Goal: Task Accomplishment & Management: Manage account settings

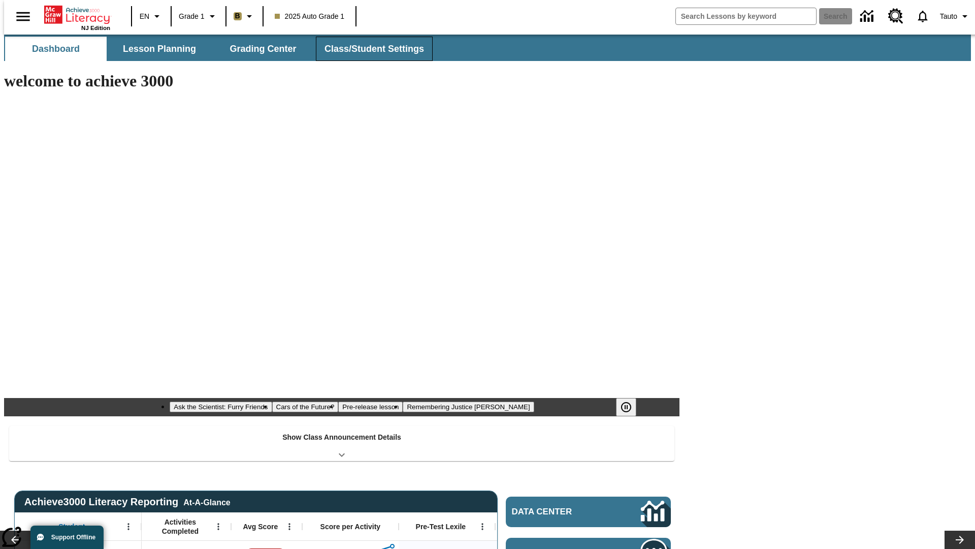
click at [369, 49] on button "Class/Student Settings" at bounding box center [374, 49] width 117 height 24
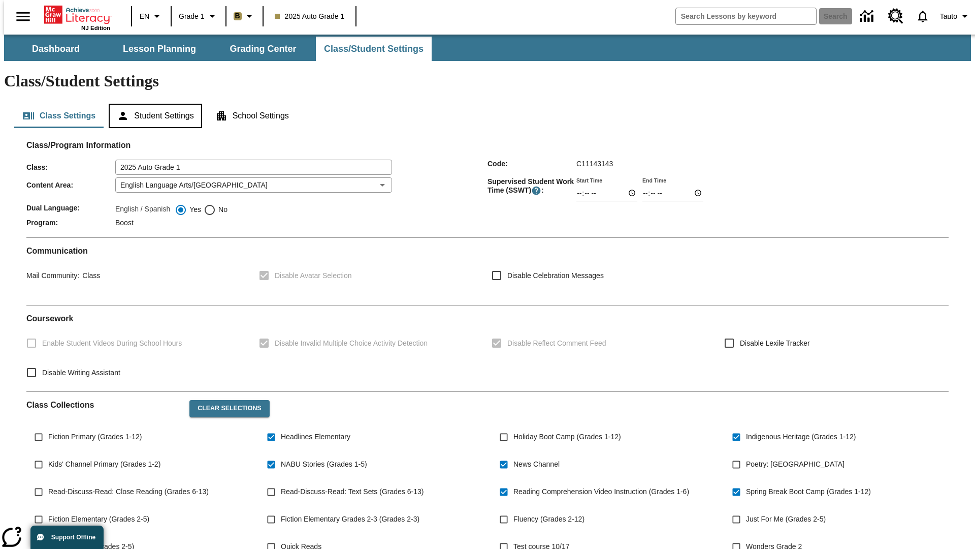
click at [153, 104] on button "Student Settings" at bounding box center [155, 116] width 93 height 24
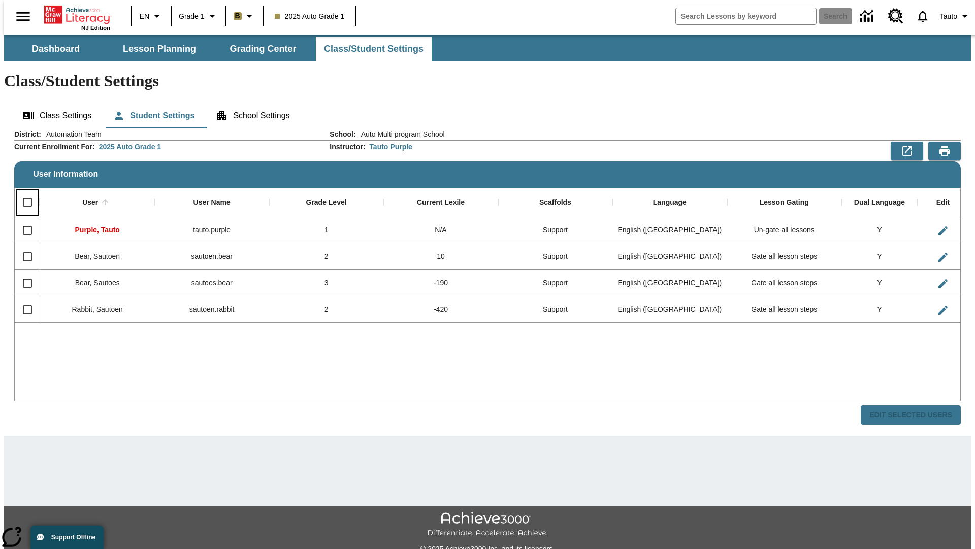
click at [23, 192] on input "Select all rows" at bounding box center [27, 202] width 21 height 21
checkbox input "true"
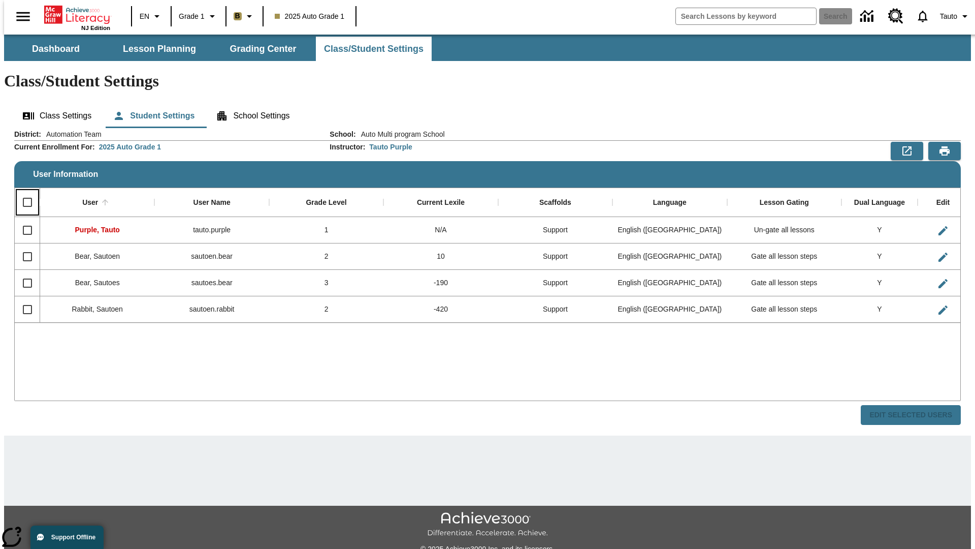
checkbox input "true"
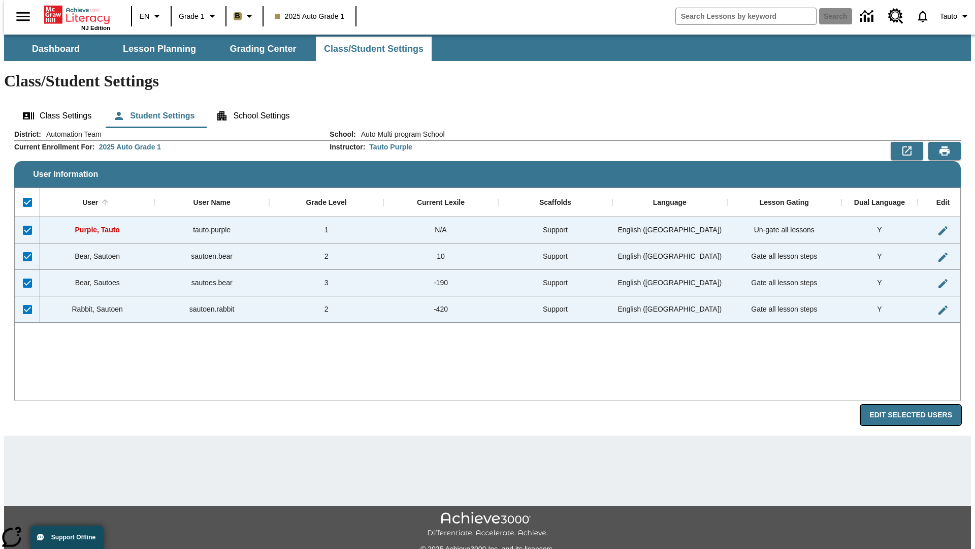
click at [919, 405] on button "Edit Selected Users" at bounding box center [911, 415] width 100 height 20
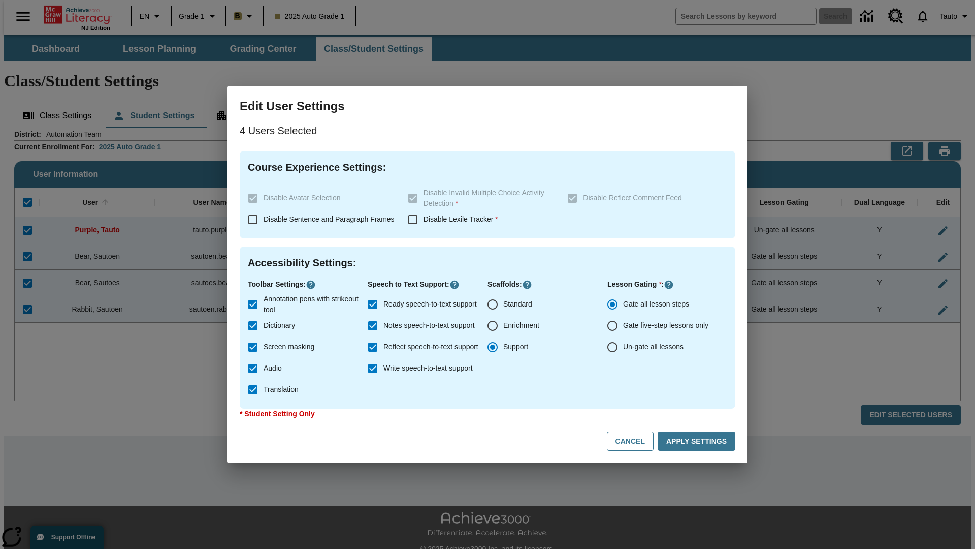
click at [493, 326] on input "Enrichment" at bounding box center [492, 325] width 21 height 21
click at [635, 441] on button "Cancel" at bounding box center [630, 441] width 47 height 20
radio input "false"
radio input "true"
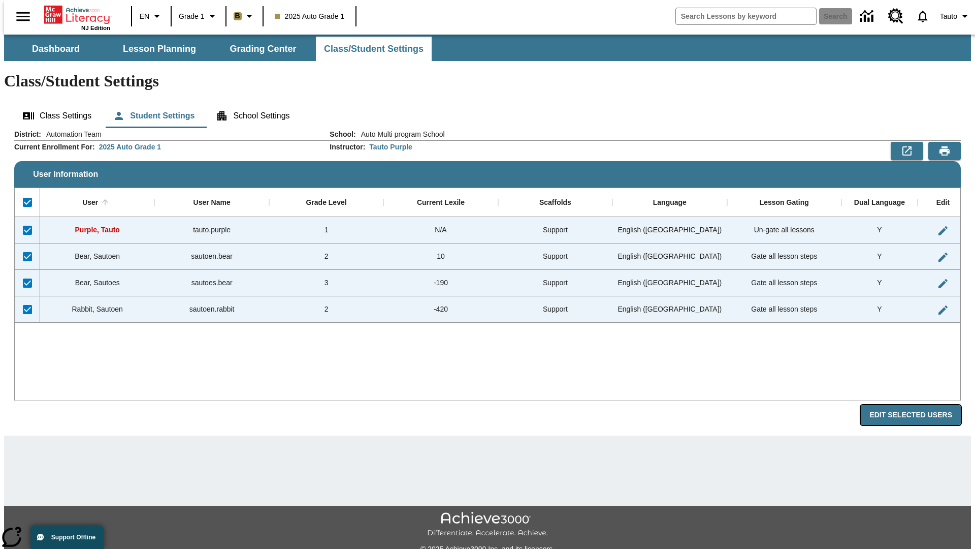
click at [919, 405] on button "Edit Selected Users" at bounding box center [911, 415] width 100 height 20
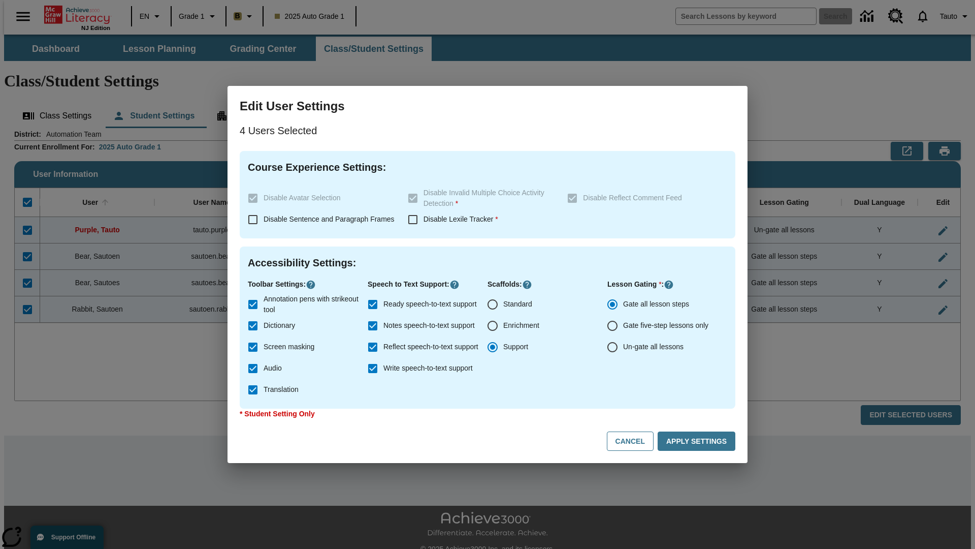
click at [493, 326] on input "Enrichment" at bounding box center [492, 325] width 21 height 21
radio input "true"
click at [699, 441] on button "Apply Settings" at bounding box center [697, 441] width 78 height 20
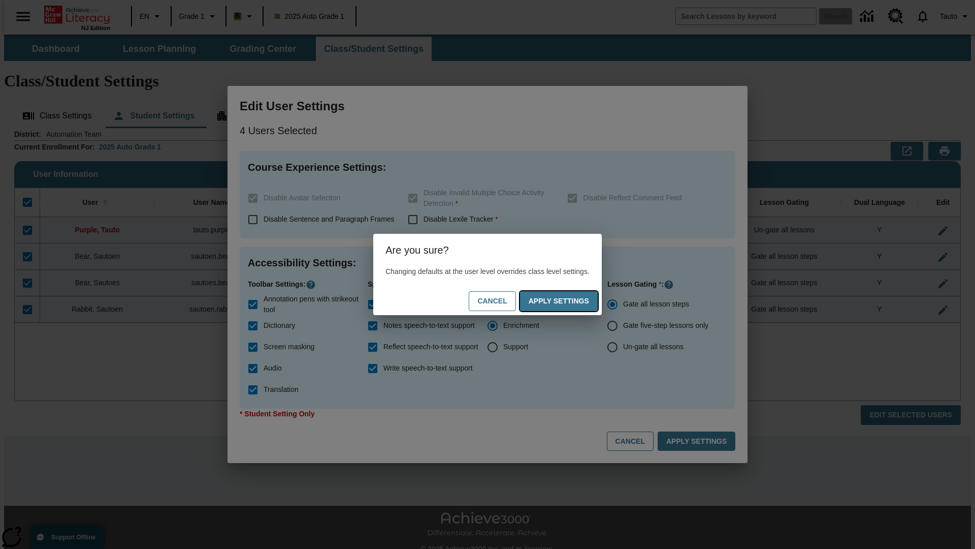
click at [569, 301] on button "Apply Settings" at bounding box center [559, 301] width 78 height 20
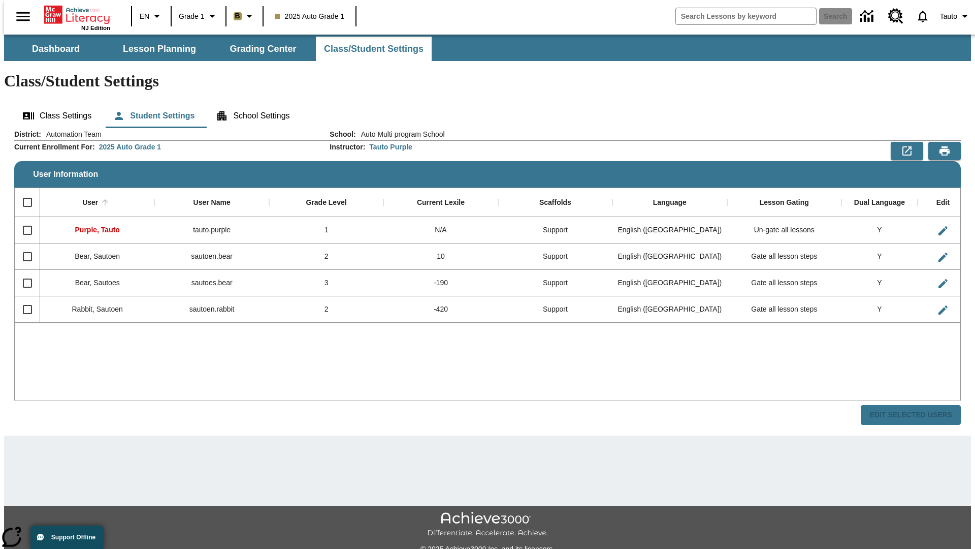
checkbox input "false"
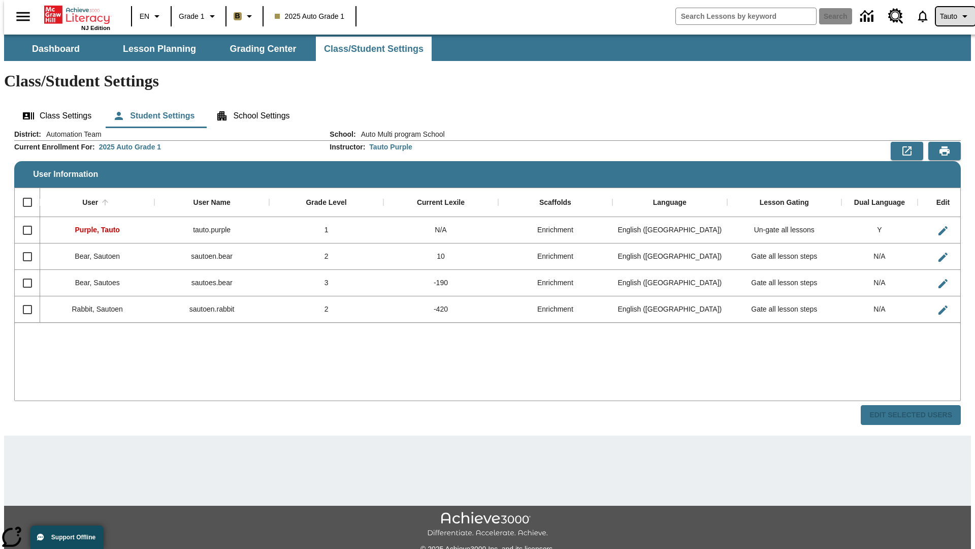
click at [950, 16] on span "Tauto" at bounding box center [948, 16] width 17 height 11
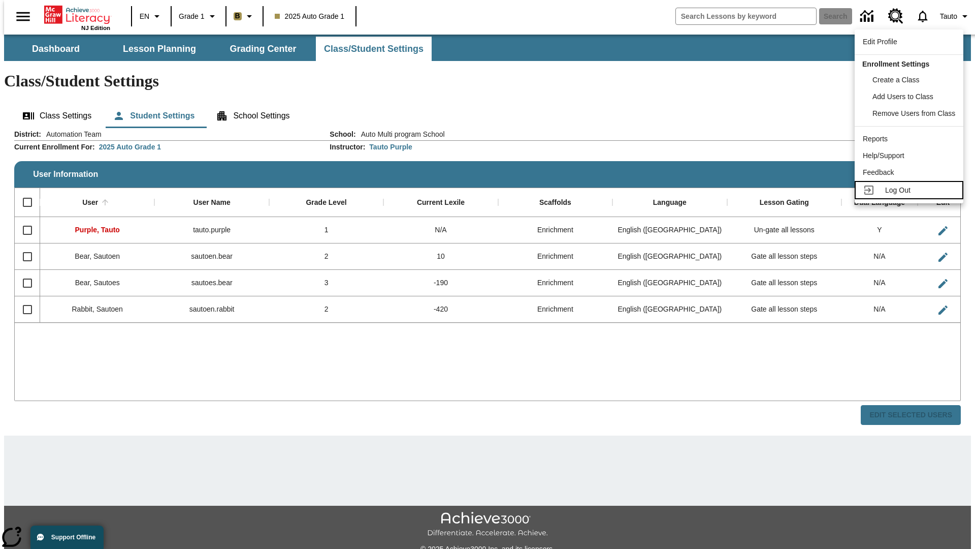
click at [911, 190] on span "Log Out" at bounding box center [897, 190] width 25 height 8
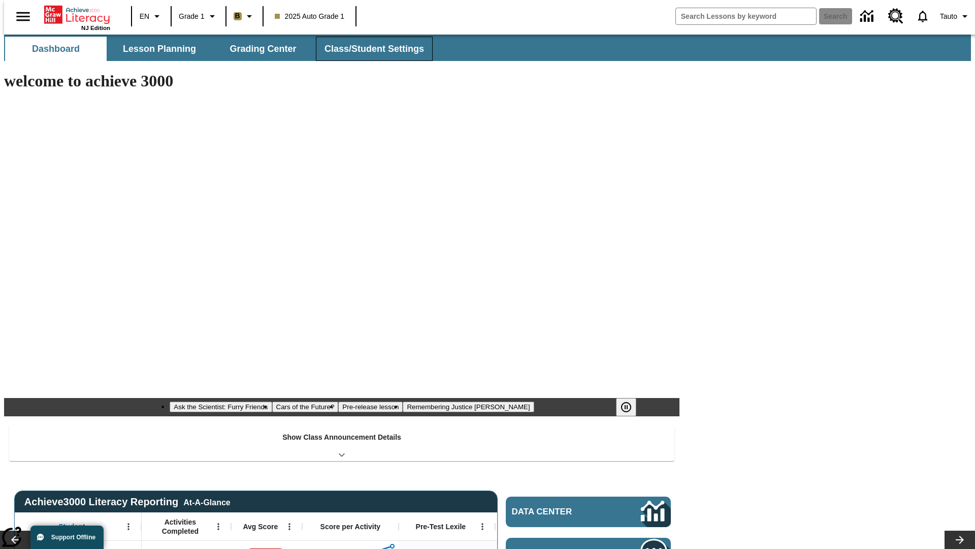
click at [369, 49] on button "Class/Student Settings" at bounding box center [374, 49] width 117 height 24
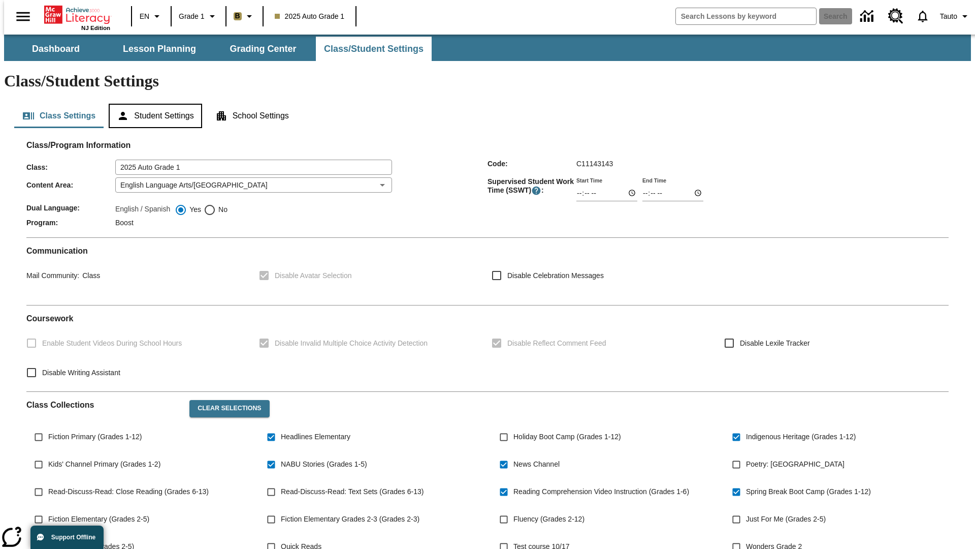
click at [153, 104] on button "Student Settings" at bounding box center [155, 116] width 93 height 24
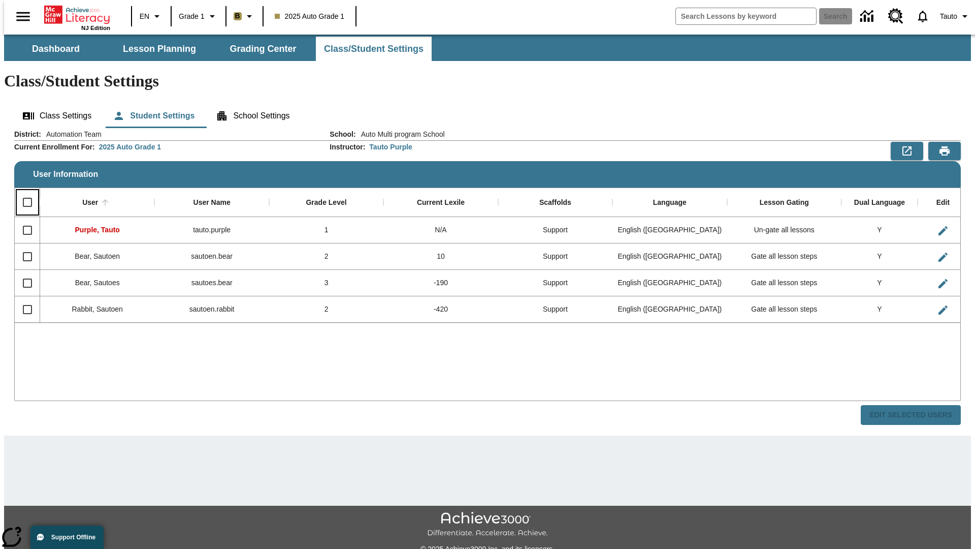
click at [23, 192] on input "Select all rows" at bounding box center [27, 202] width 21 height 21
checkbox input "true"
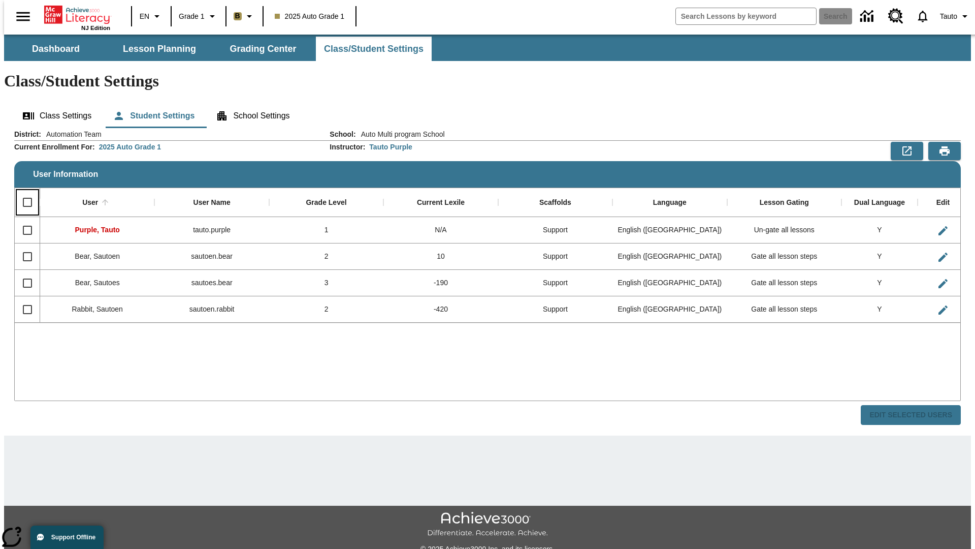
checkbox input "true"
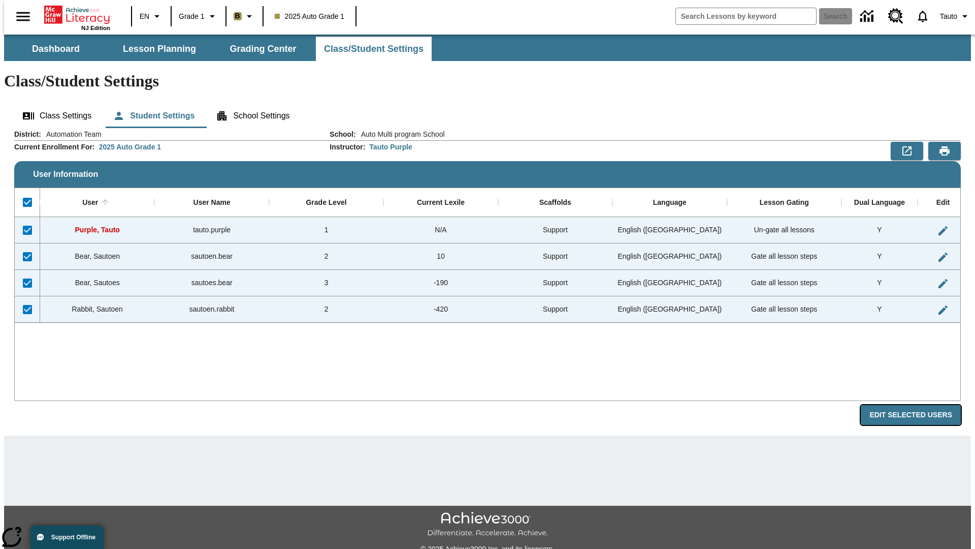
click at [919, 405] on button "Edit Selected Users" at bounding box center [911, 415] width 100 height 20
